Goal: Transaction & Acquisition: Purchase product/service

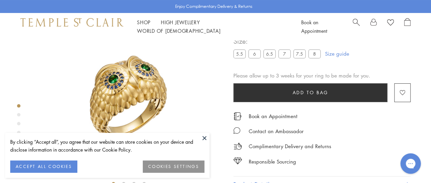
click at [204, 136] on button at bounding box center [204, 138] width 10 height 10
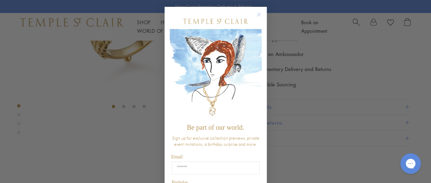
scroll to position [40, 0]
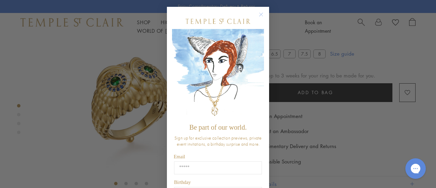
click at [258, 14] on circle "Close dialog" at bounding box center [261, 15] width 8 height 8
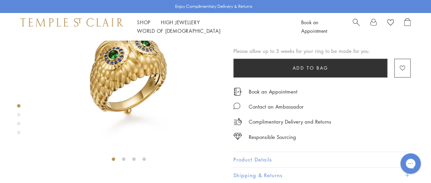
scroll to position [0, 0]
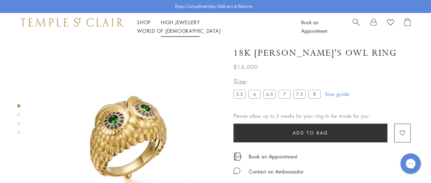
click at [188, 25] on link "High Jewellery High Jewellery" at bounding box center [180, 22] width 39 height 7
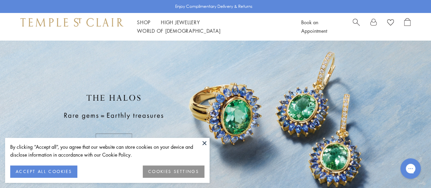
click at [205, 142] on button at bounding box center [204, 143] width 10 height 10
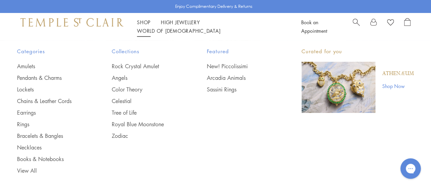
click at [146, 24] on link "Shop Shop" at bounding box center [144, 22] width 14 height 7
click at [24, 122] on link "Rings" at bounding box center [50, 123] width 67 height 7
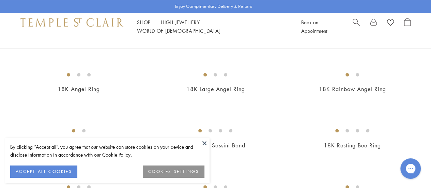
scroll to position [273, 0]
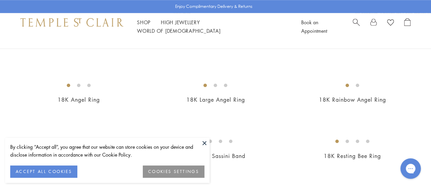
click at [0, 0] on img at bounding box center [0, 0] width 0 height 0
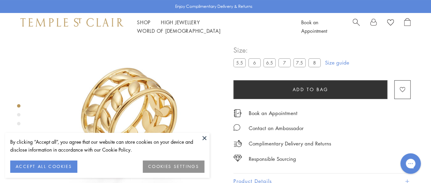
scroll to position [40, 0]
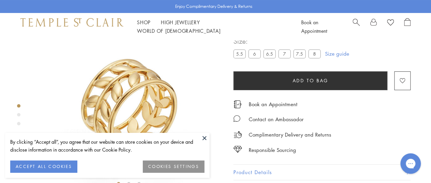
click at [204, 137] on button at bounding box center [204, 138] width 10 height 10
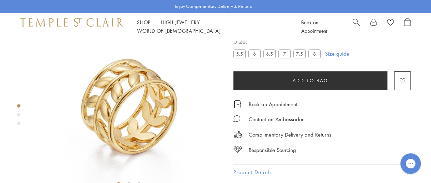
click at [240, 52] on label "5.5" at bounding box center [239, 53] width 12 height 9
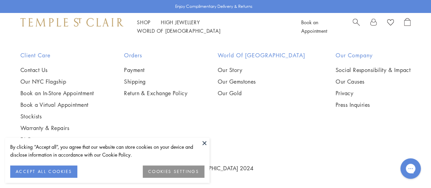
scroll to position [1772, 0]
click at [203, 143] on button at bounding box center [204, 143] width 10 height 10
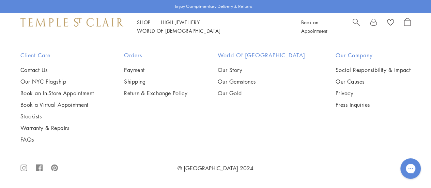
scroll to position [2828, 0]
